Goal: Obtain resource: Download file/media

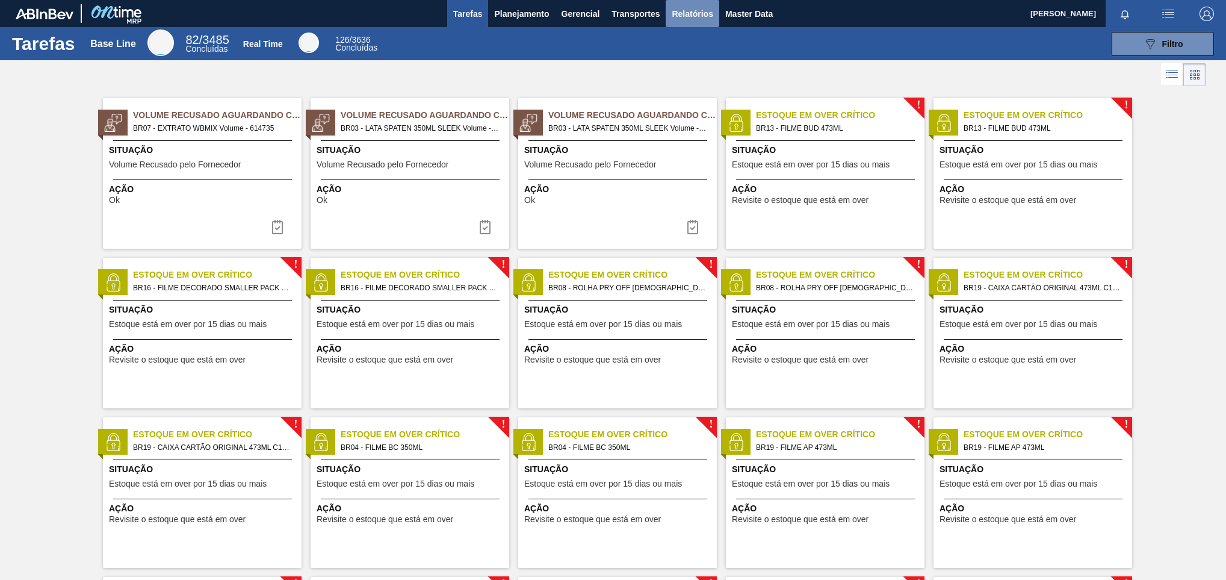
click at [697, 18] on span "Relatórios" at bounding box center [692, 14] width 41 height 14
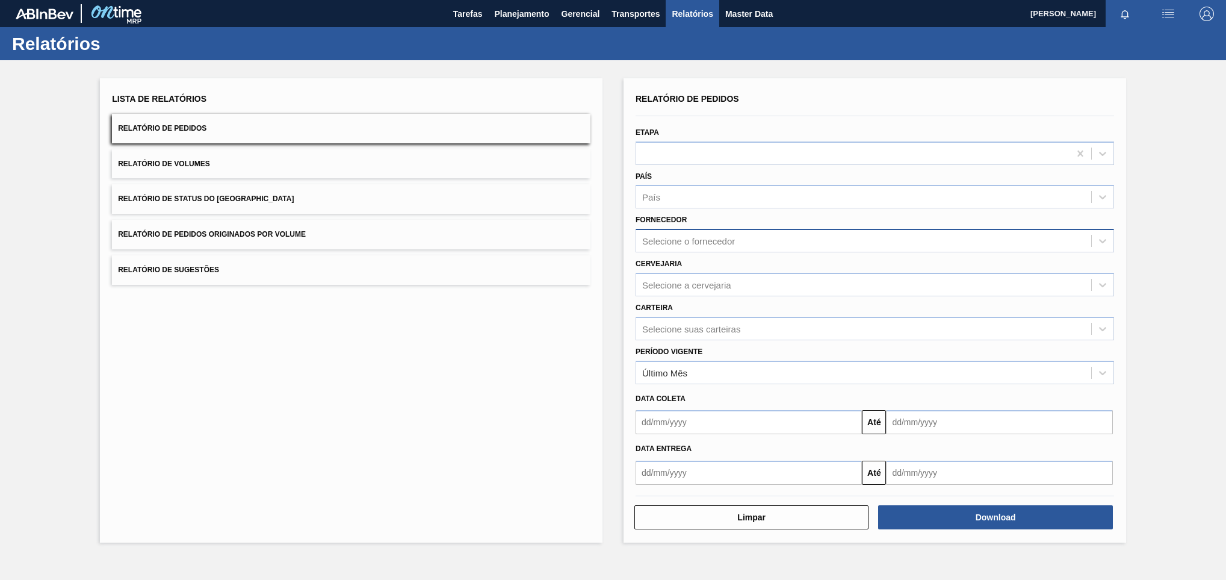
click at [753, 233] on div "Selecione o fornecedor" at bounding box center [863, 240] width 455 height 17
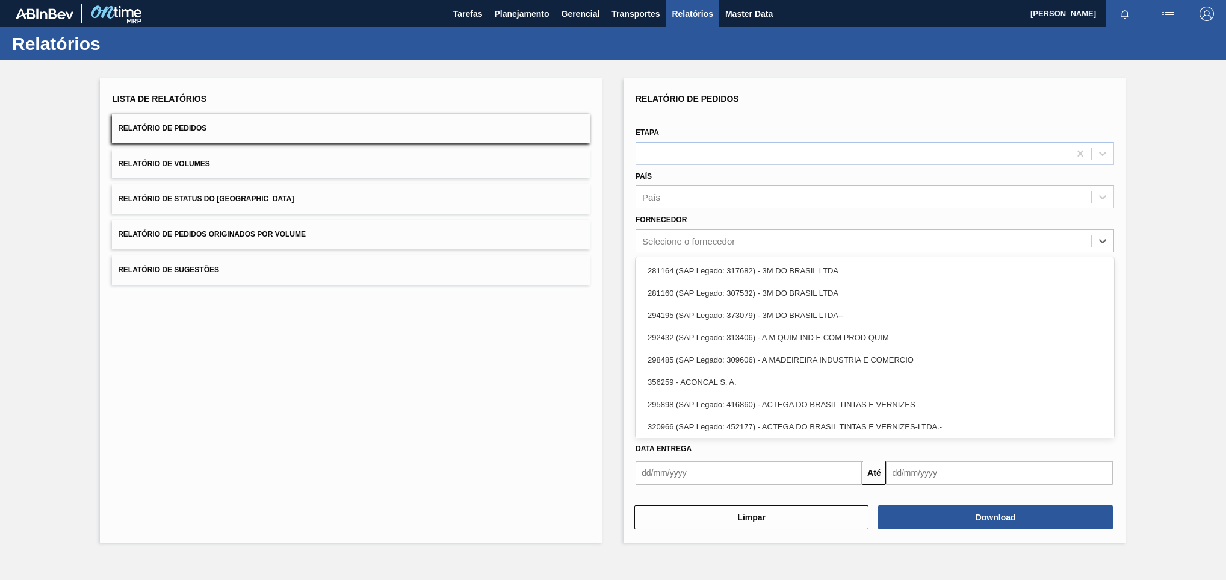
paste input "293289"
type input "293289"
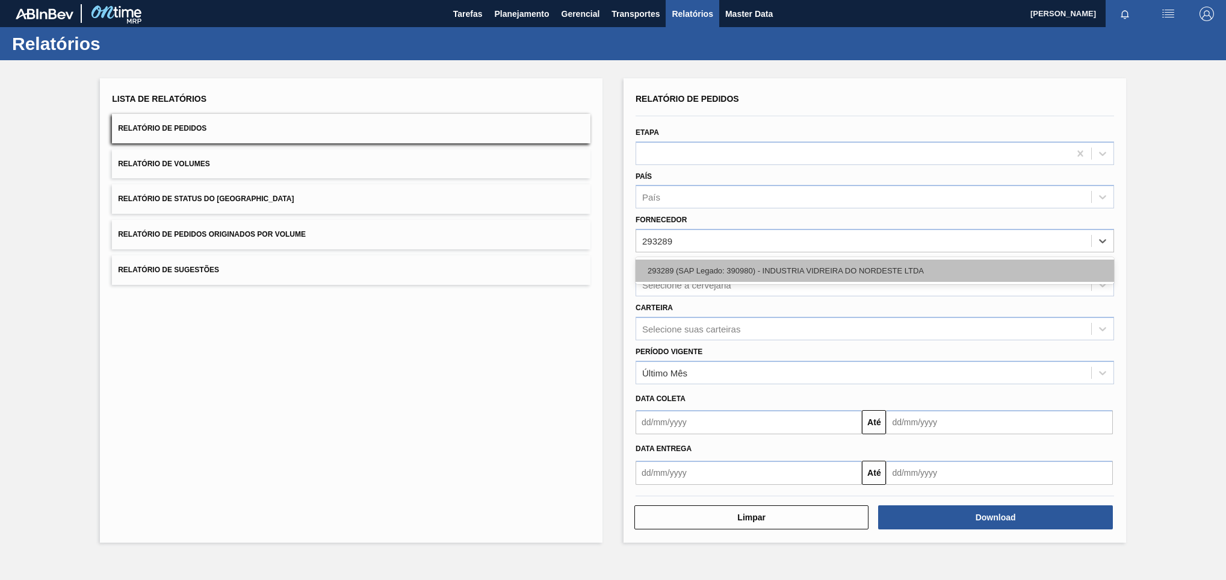
click at [739, 270] on div "293289 (SAP Legado: 390980) - INDUSTRIA VIDREIRA DO NORDESTE LTDA" at bounding box center [875, 270] width 478 height 22
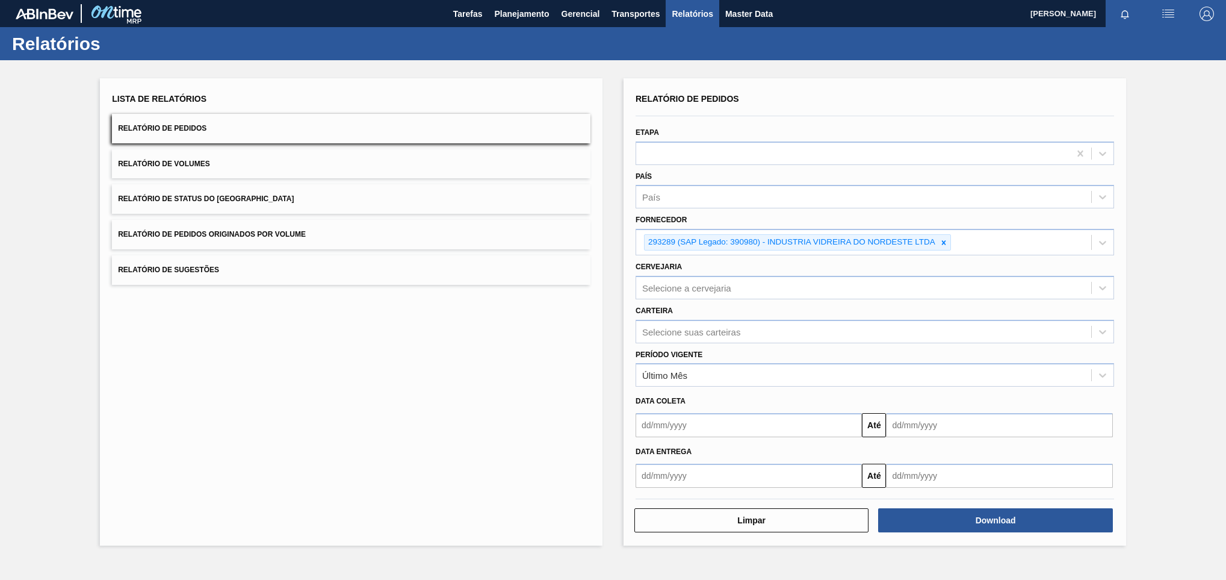
click at [731, 270] on div "Cervejaria Selecione a cervejaria" at bounding box center [875, 278] width 478 height 41
click at [731, 283] on div "Selecione a cervejaria" at bounding box center [686, 287] width 89 height 10
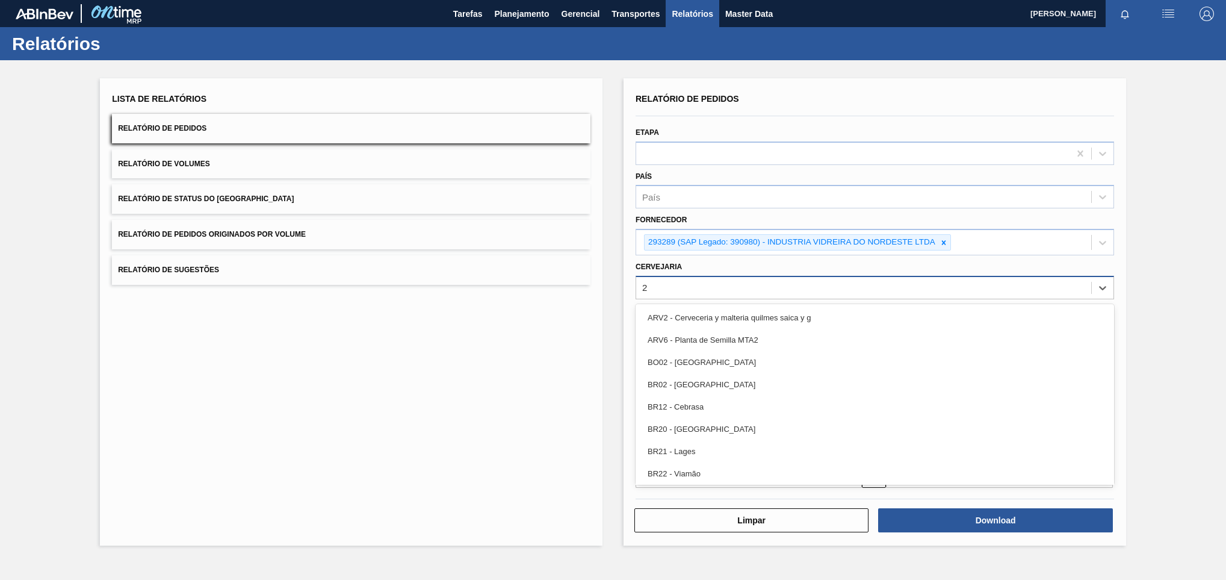
type input "21"
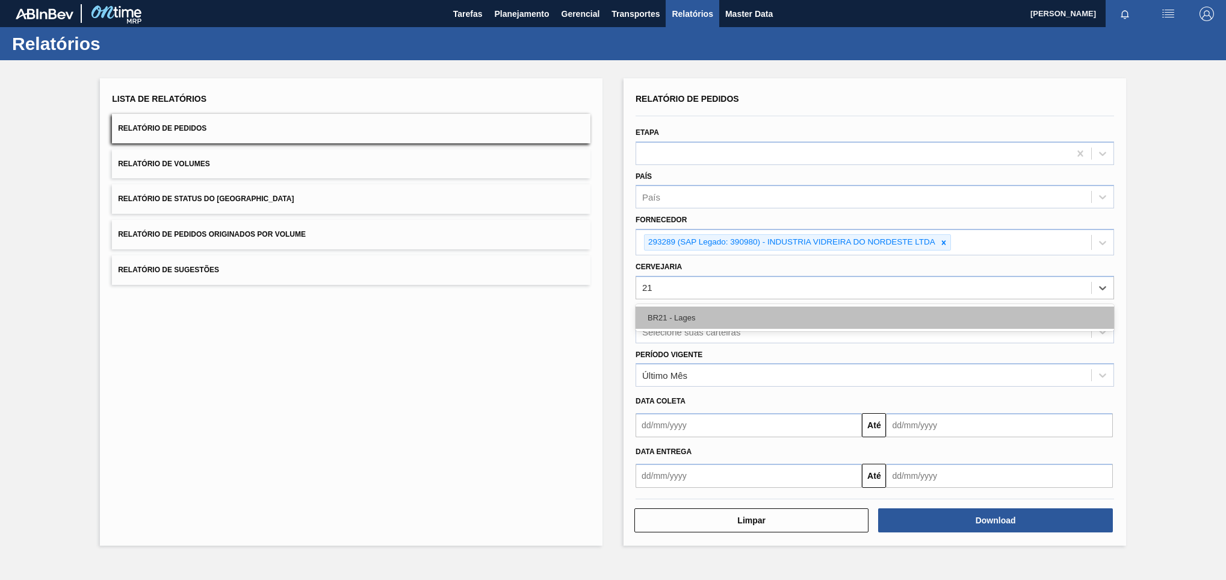
click at [668, 327] on div "BR21 - Lages" at bounding box center [875, 317] width 478 height 22
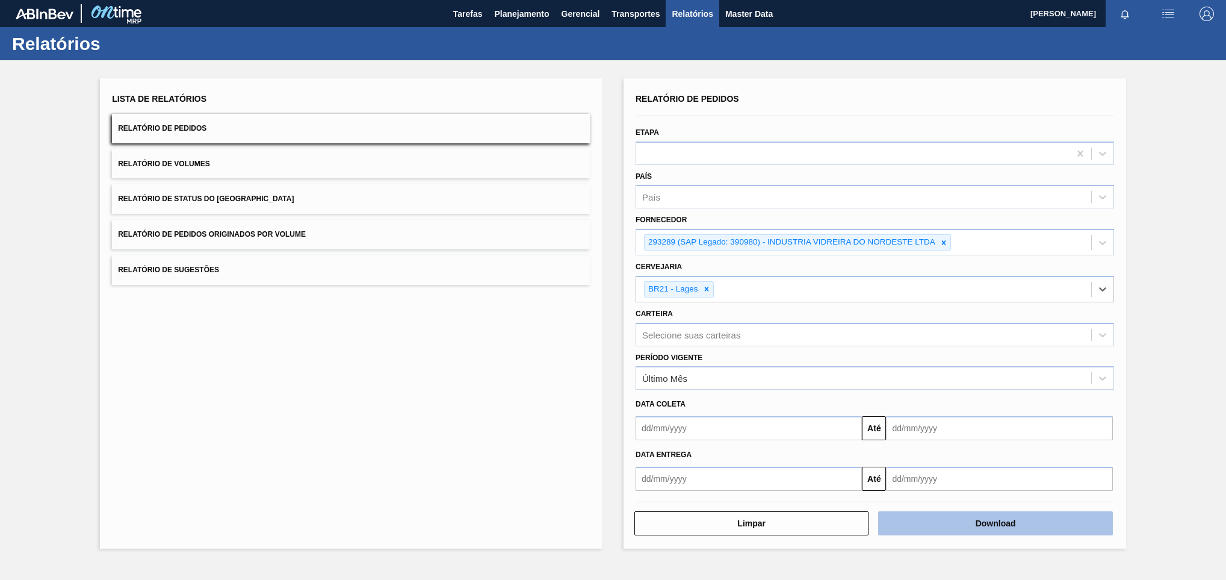
click at [914, 526] on button "Download" at bounding box center [995, 523] width 234 height 24
